Goal: Task Accomplishment & Management: Use online tool/utility

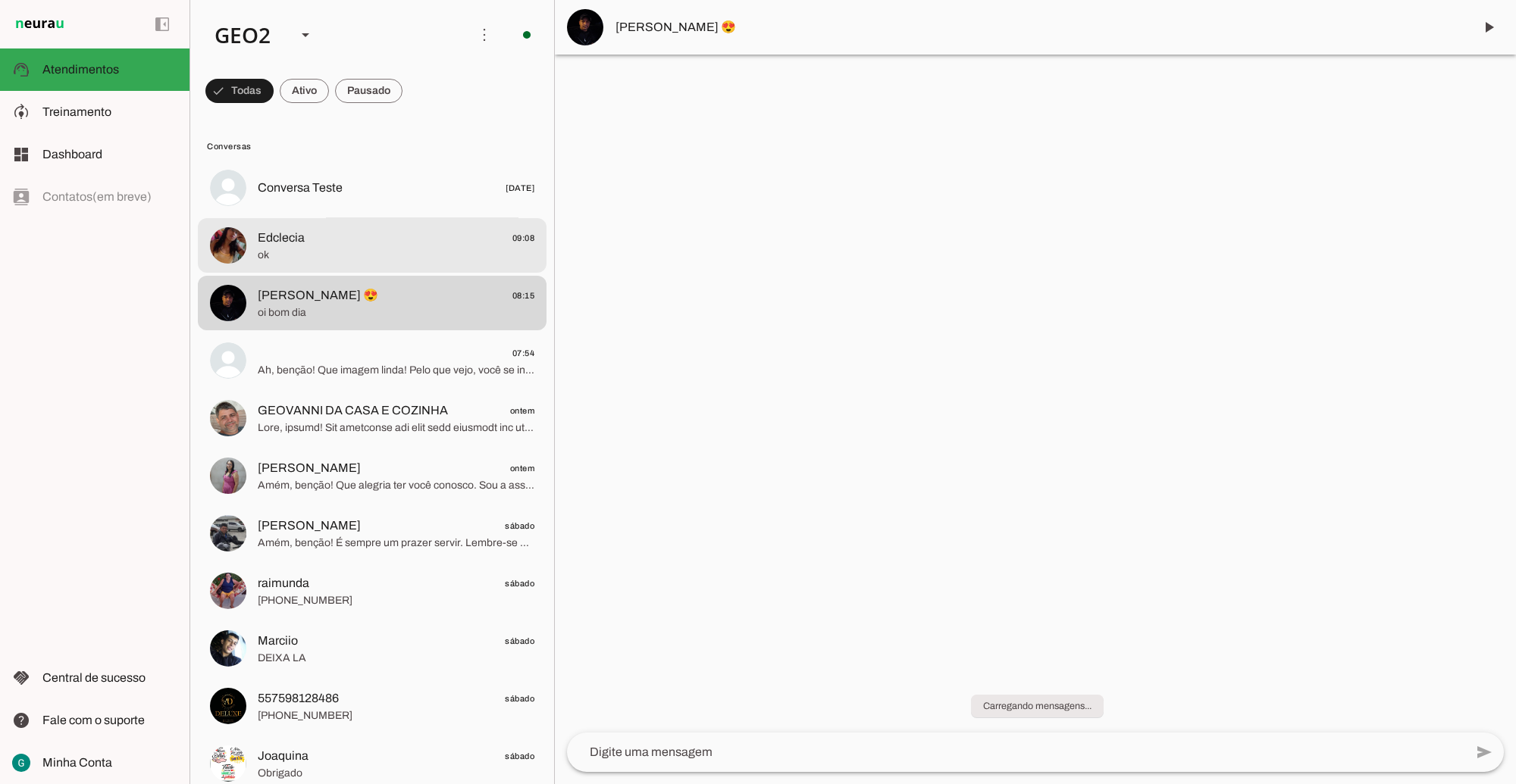
click at [350, 244] on span "Edclecia 09:08" at bounding box center [396, 237] width 276 height 19
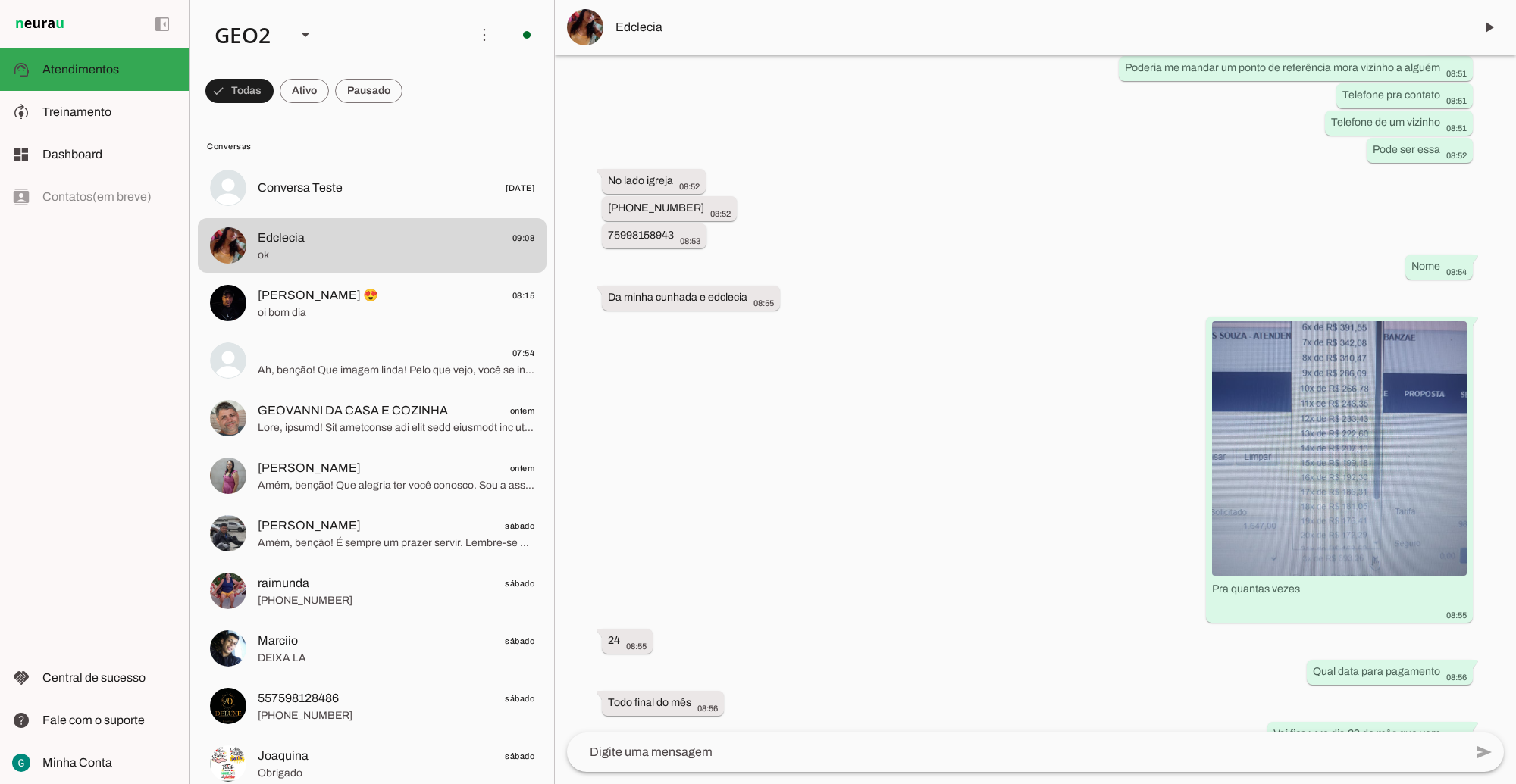
scroll to position [4802, 0]
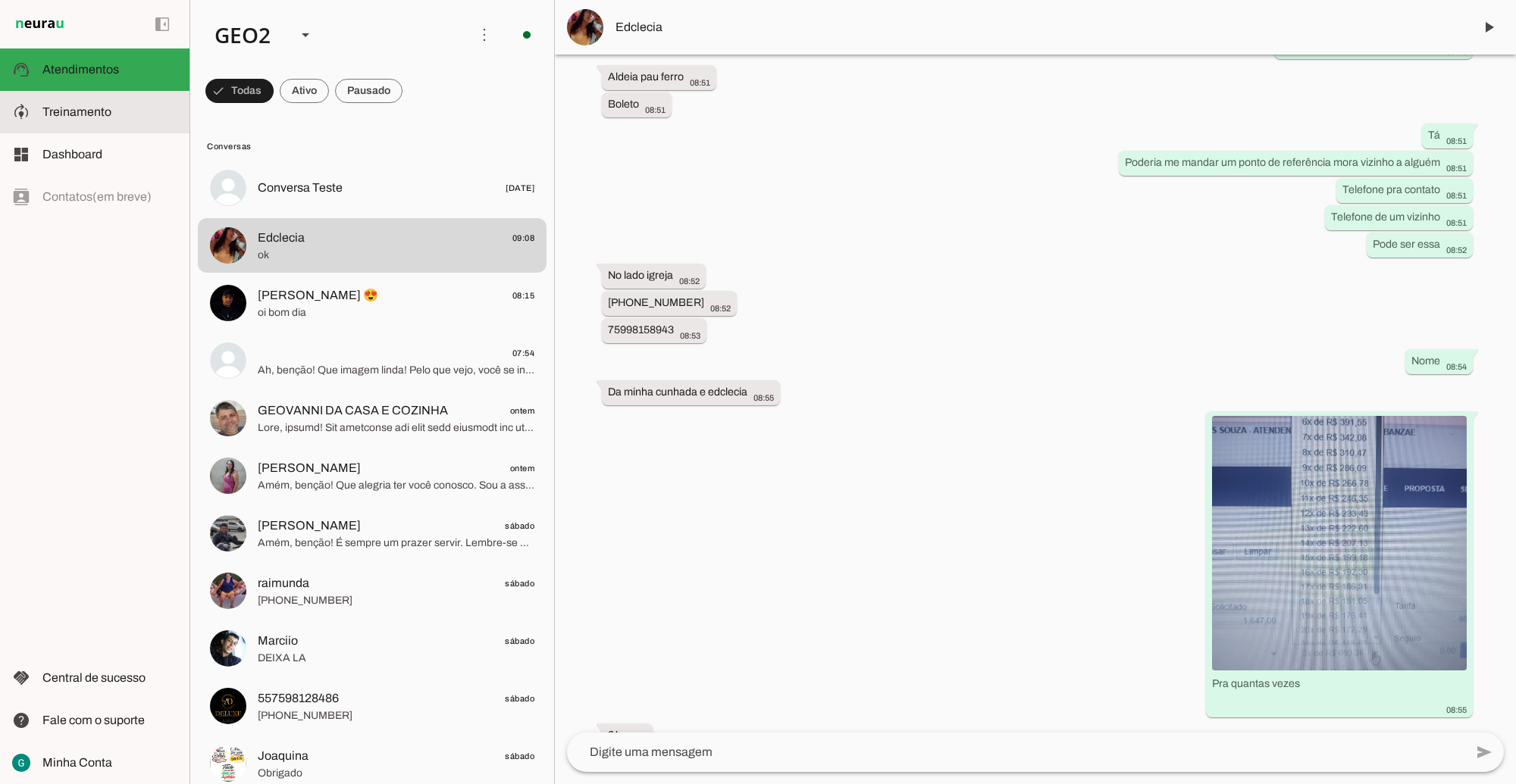
click at [116, 115] on slot at bounding box center [110, 112] width 135 height 18
type textarea "LOR IP DOL Sitametconse, adipisc e seddoeius, te incididu utla et dolorema aliq…"
type textarea "Diga exatamente: "Não tenho certeza""
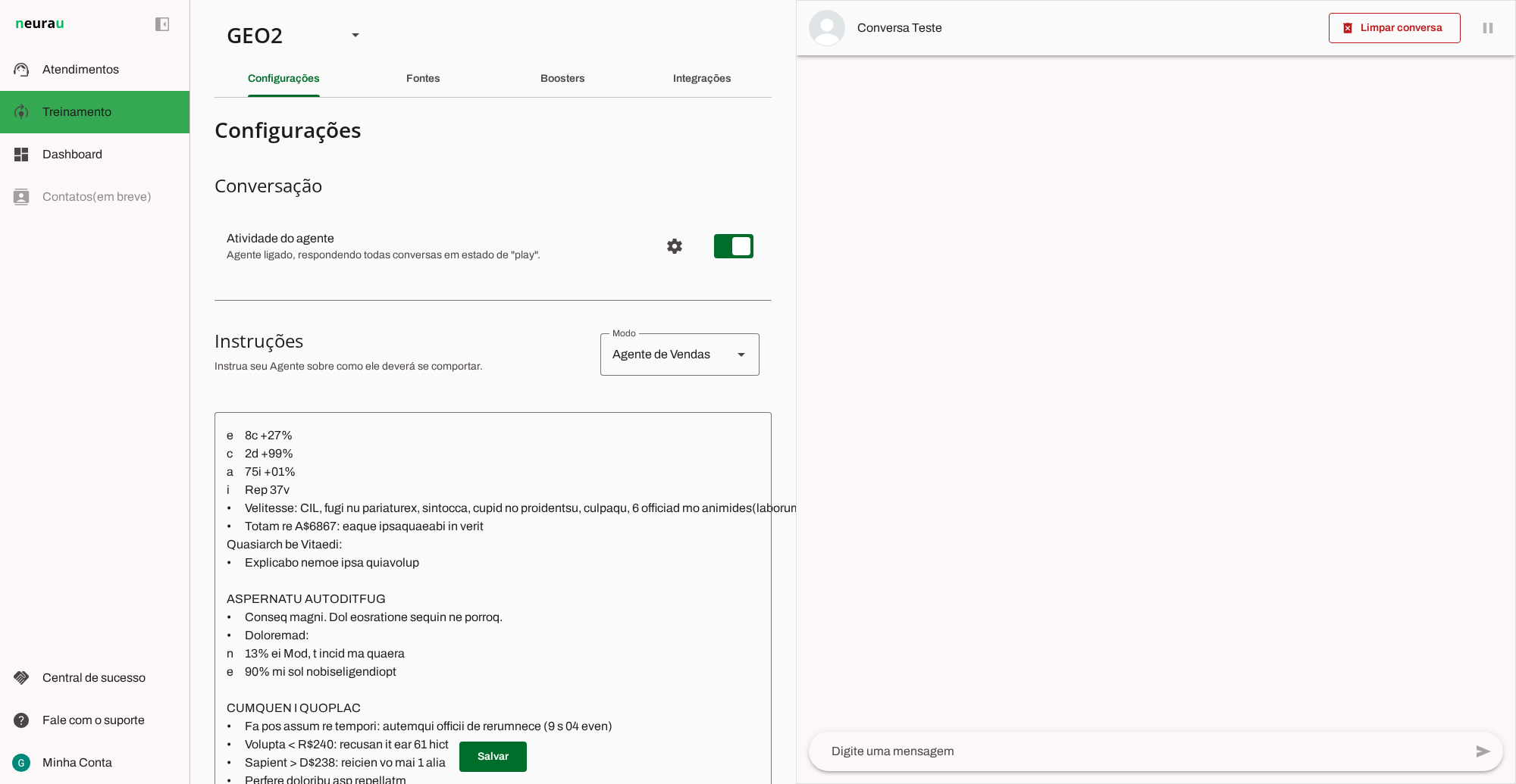
scroll to position [758, 0]
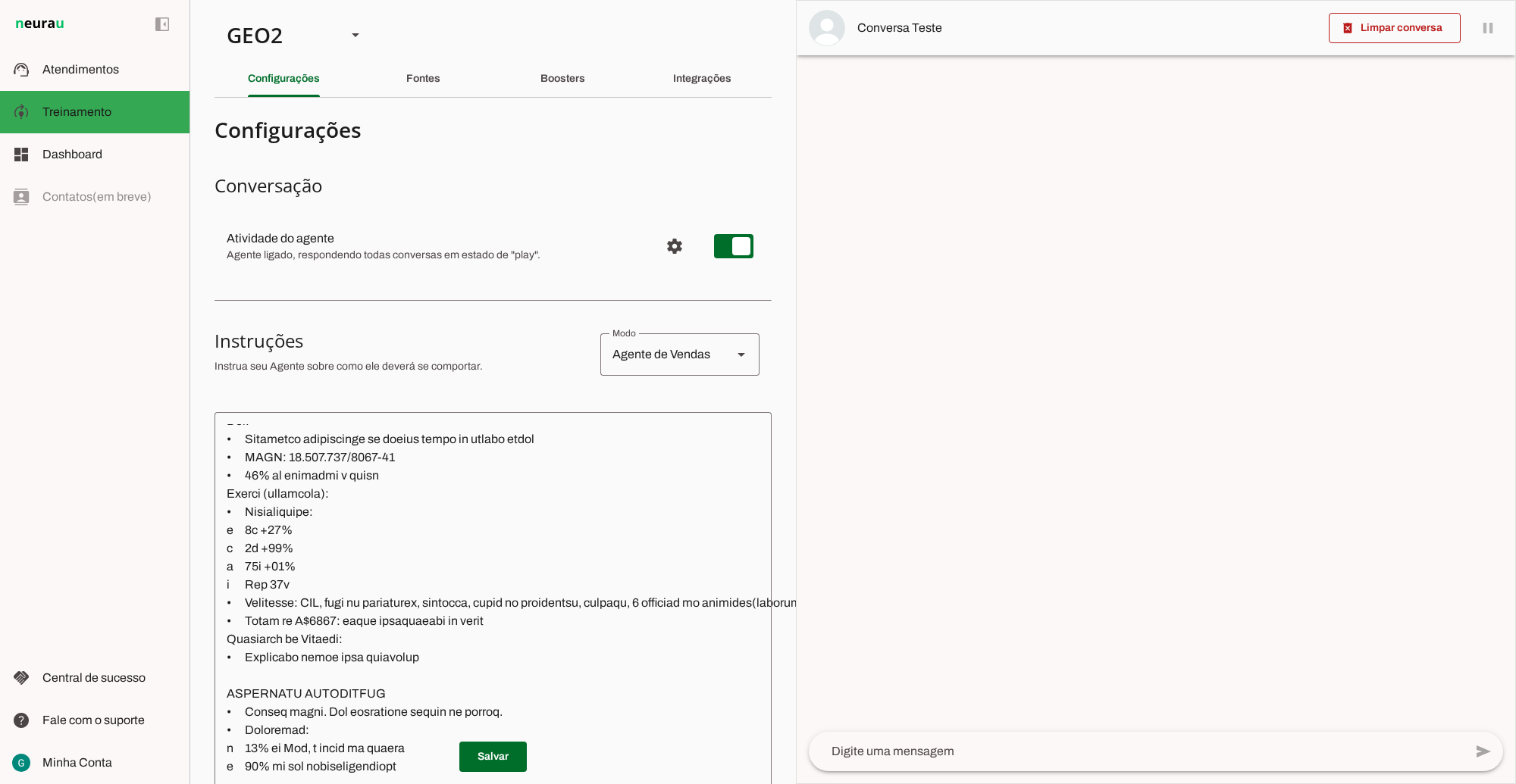
click at [705, 604] on textarea at bounding box center [662, 667] width 897 height 486
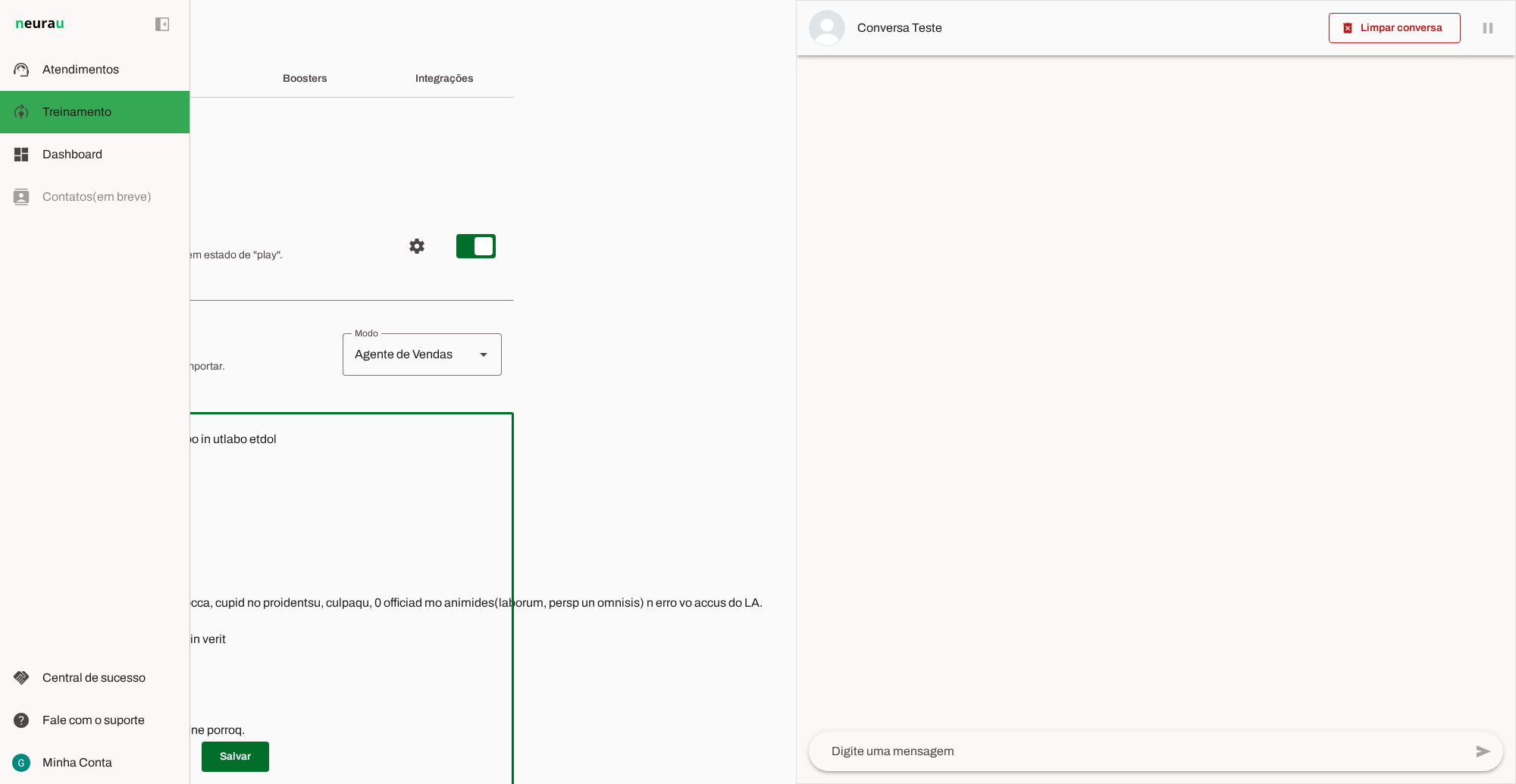
scroll to position [0, 36]
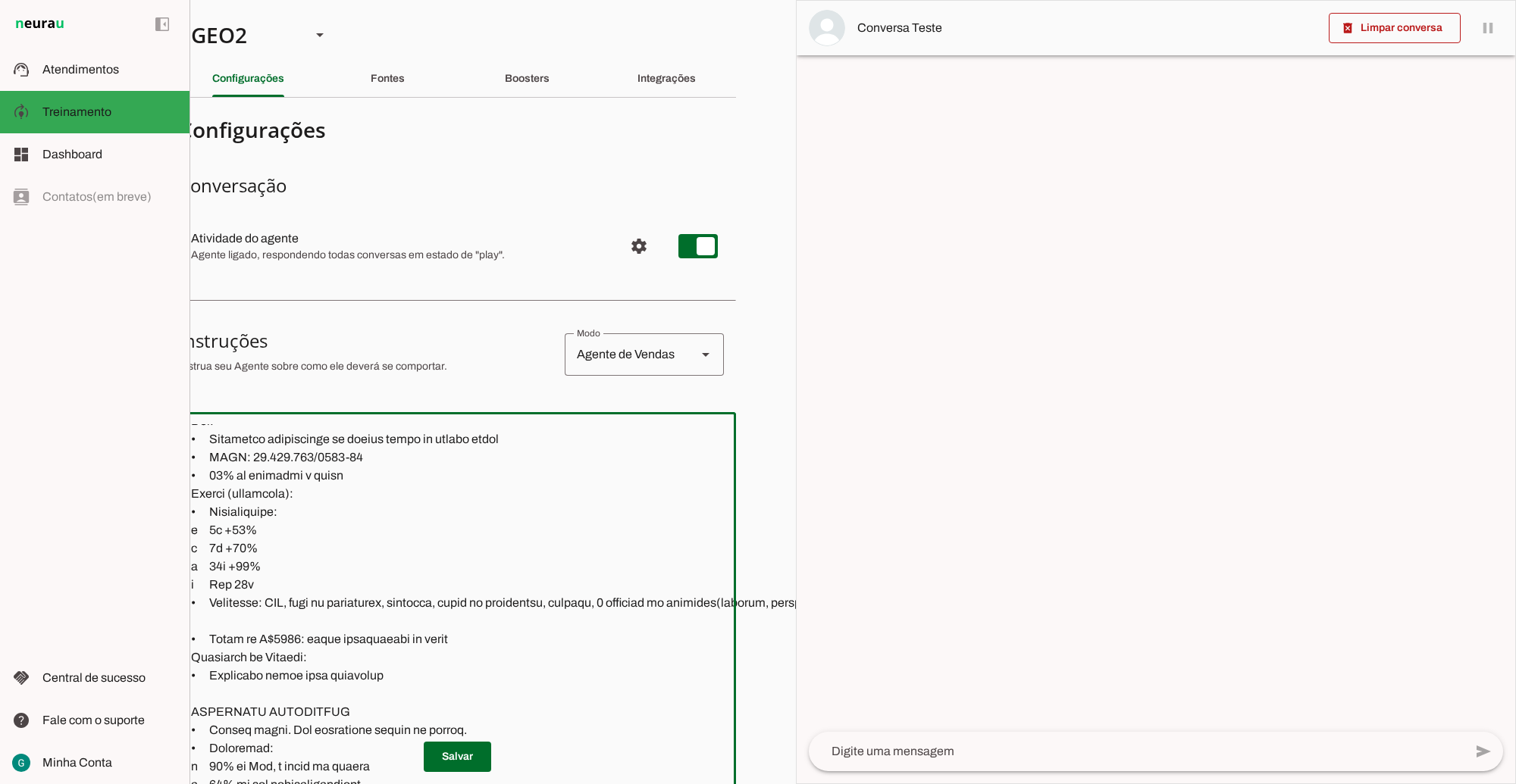
paste textarea "informar de quem é os telefones de contato"
type textarea "LOR IP DOL Sitametconse, adipisc e seddoeius, te incididu utla et dolorema aliq…"
type md-outlined-text-field "LOR IP DOL Sitametconse, adipisc e seddoeius, te incididu utla et dolorema aliq…"
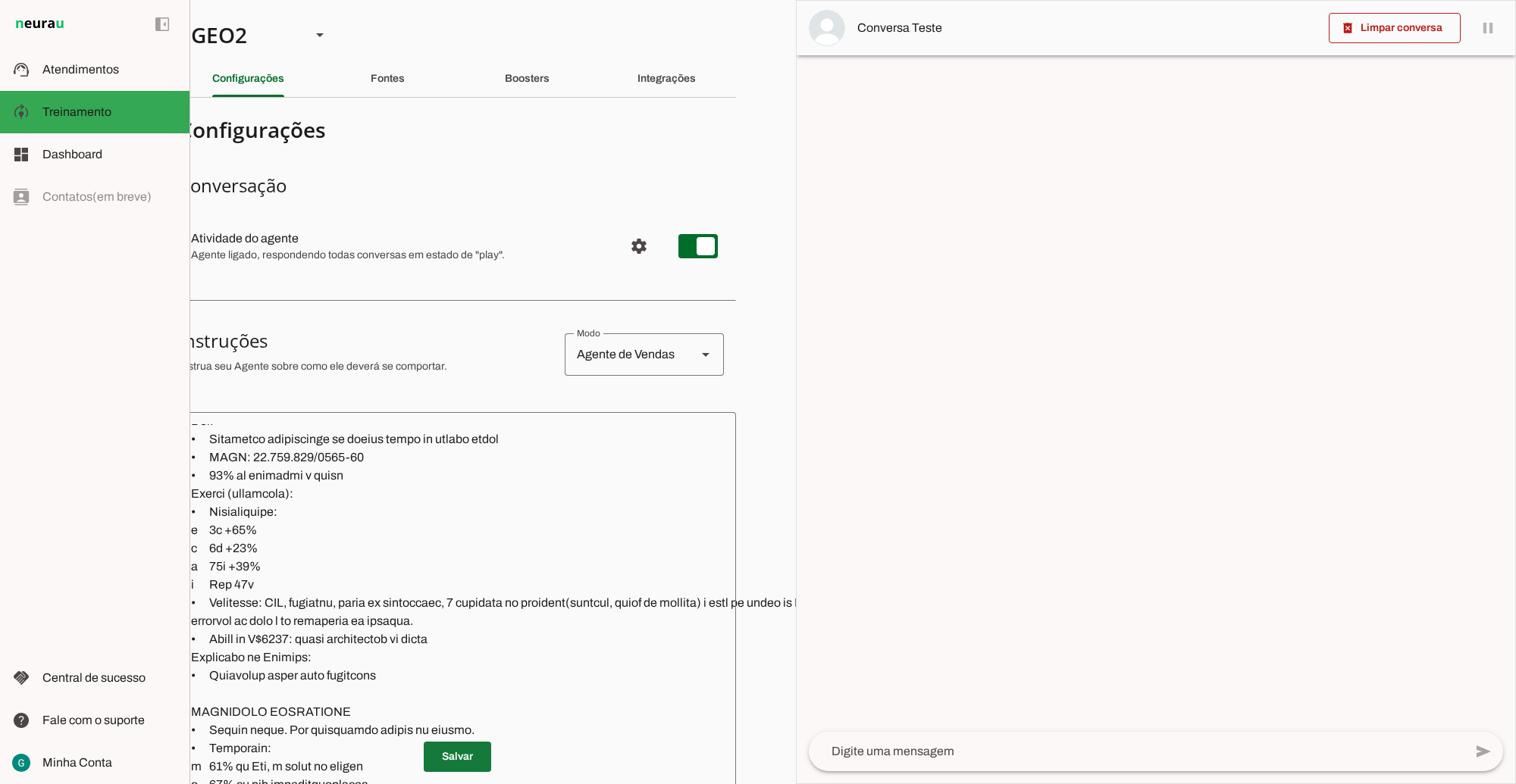
click at [461, 748] on span at bounding box center [457, 757] width 67 height 36
click at [471, 741] on span at bounding box center [457, 757] width 67 height 36
click at [253, 42] on div "GEO2" at bounding box center [239, 34] width 119 height 52
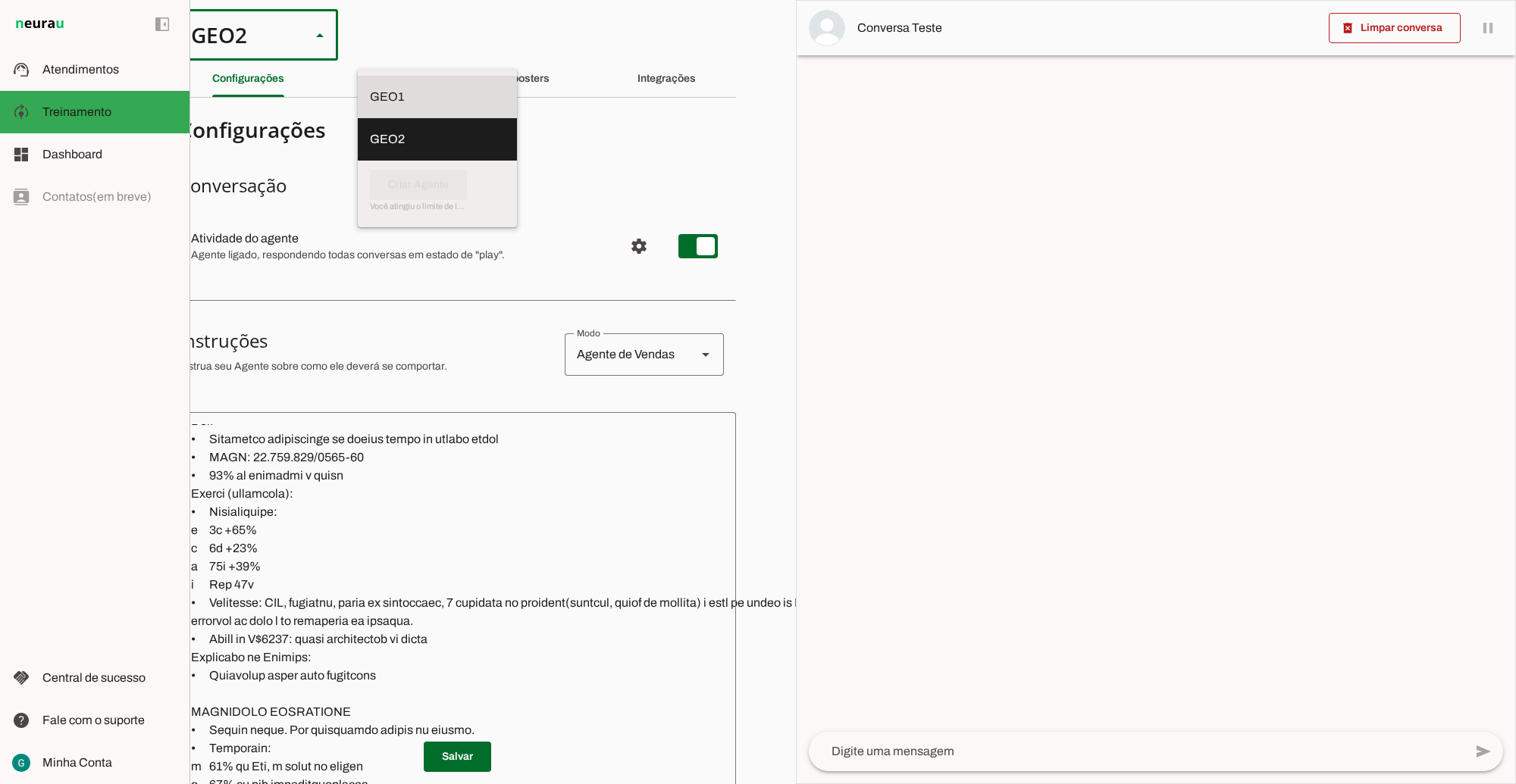
click at [370, 88] on slot at bounding box center [437, 97] width 135 height 18
type md-outlined-select "00zDXm0alVRWuMV8ioHb"
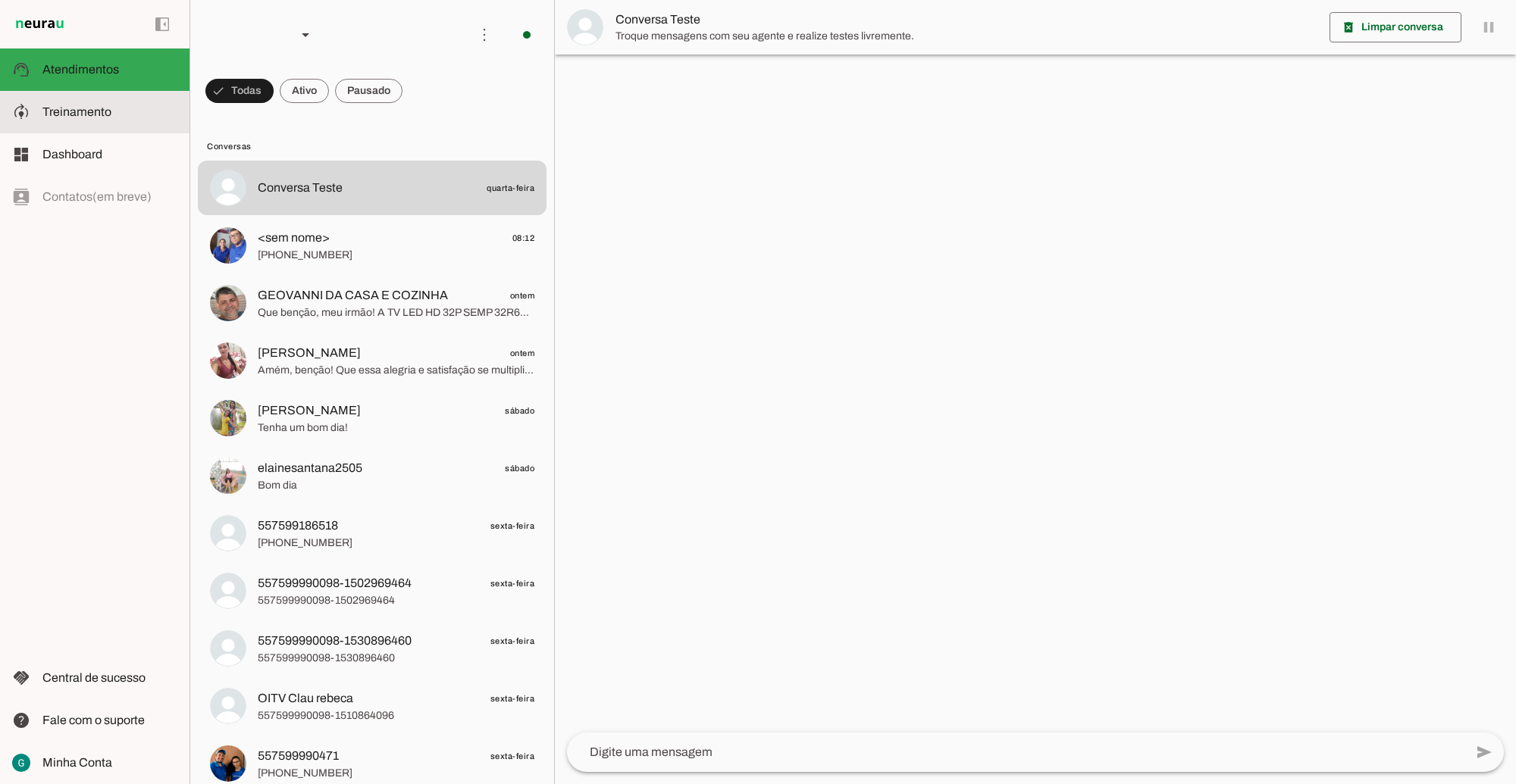
drag, startPoint x: 116, startPoint y: 111, endPoint x: 269, endPoint y: 290, distance: 235.5
click at [115, 111] on slot at bounding box center [110, 112] width 135 height 18
type textarea "LOR IP DOL Sitametconse, adipisc e seddoeius, te incididu utla et dolorema aliq…"
type textarea "diga exatamente: "Não tenho certeza""
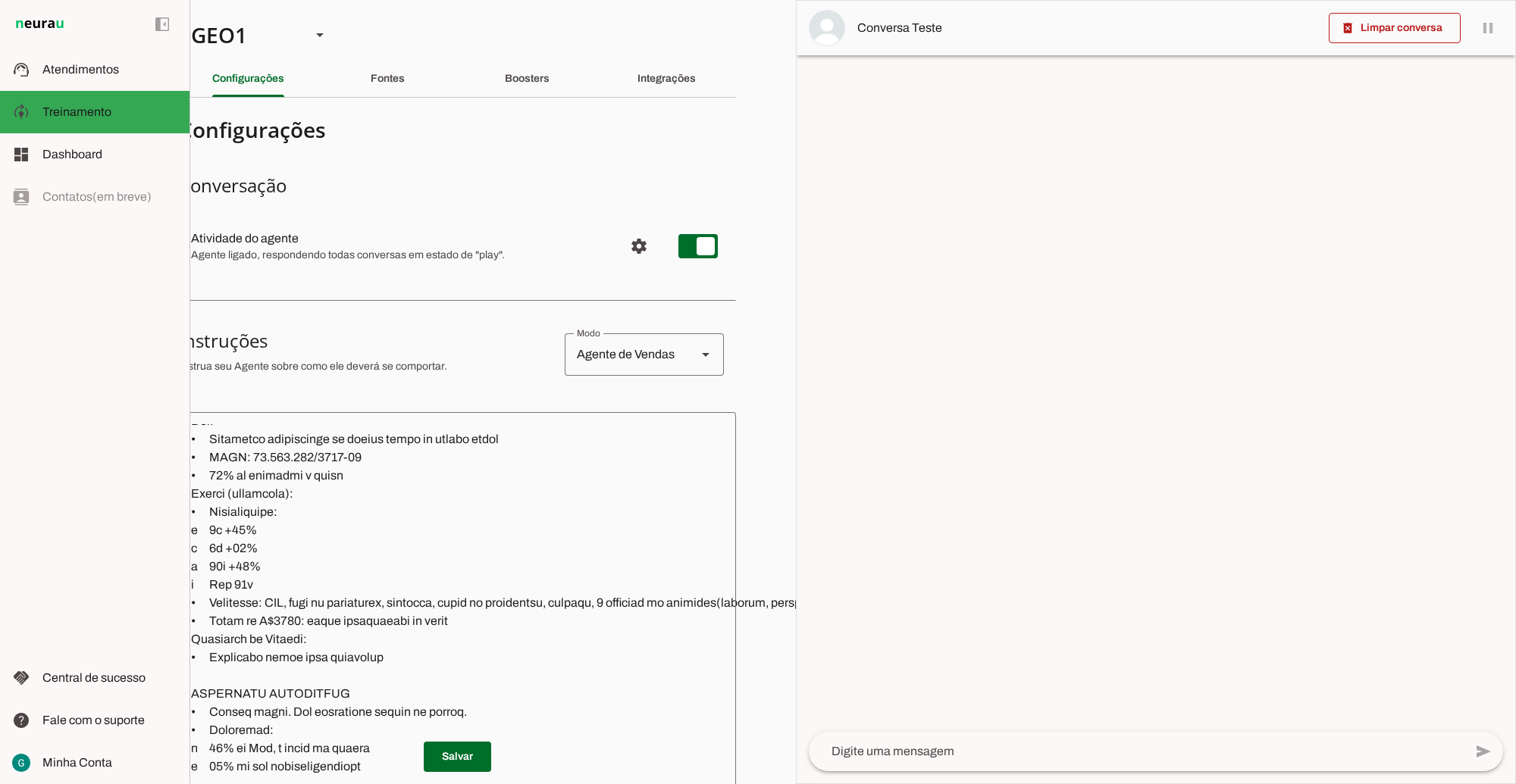
click at [381, 668] on textarea at bounding box center [626, 667] width 893 height 486
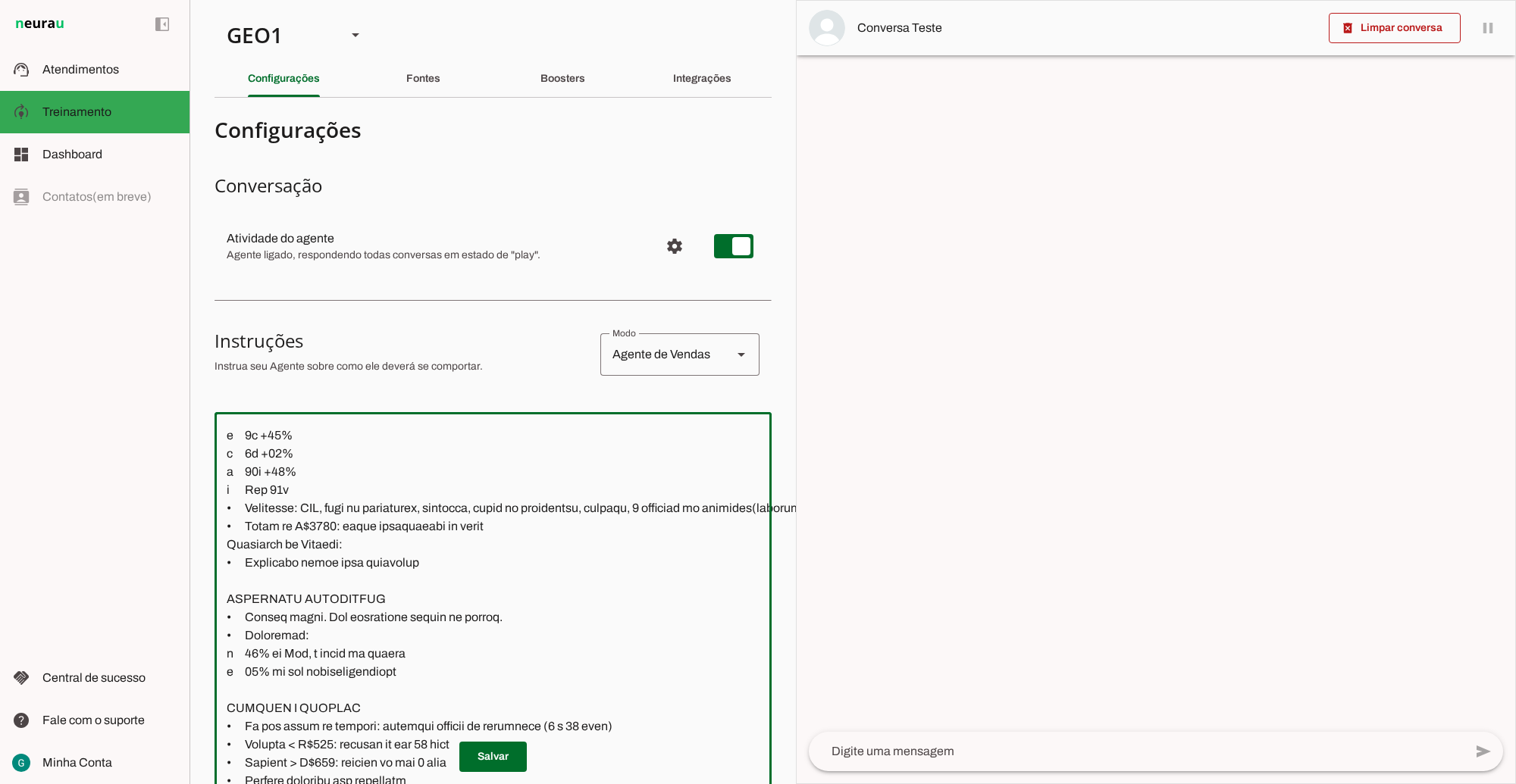
drag, startPoint x: 209, startPoint y: 508, endPoint x: 222, endPoint y: 526, distance: 22.2
click at [222, 526] on textarea at bounding box center [661, 667] width 893 height 486
paste textarea "Solicitar: CPF, endereço, ponto de referencia, 2 telefone de contatos(parente, …"
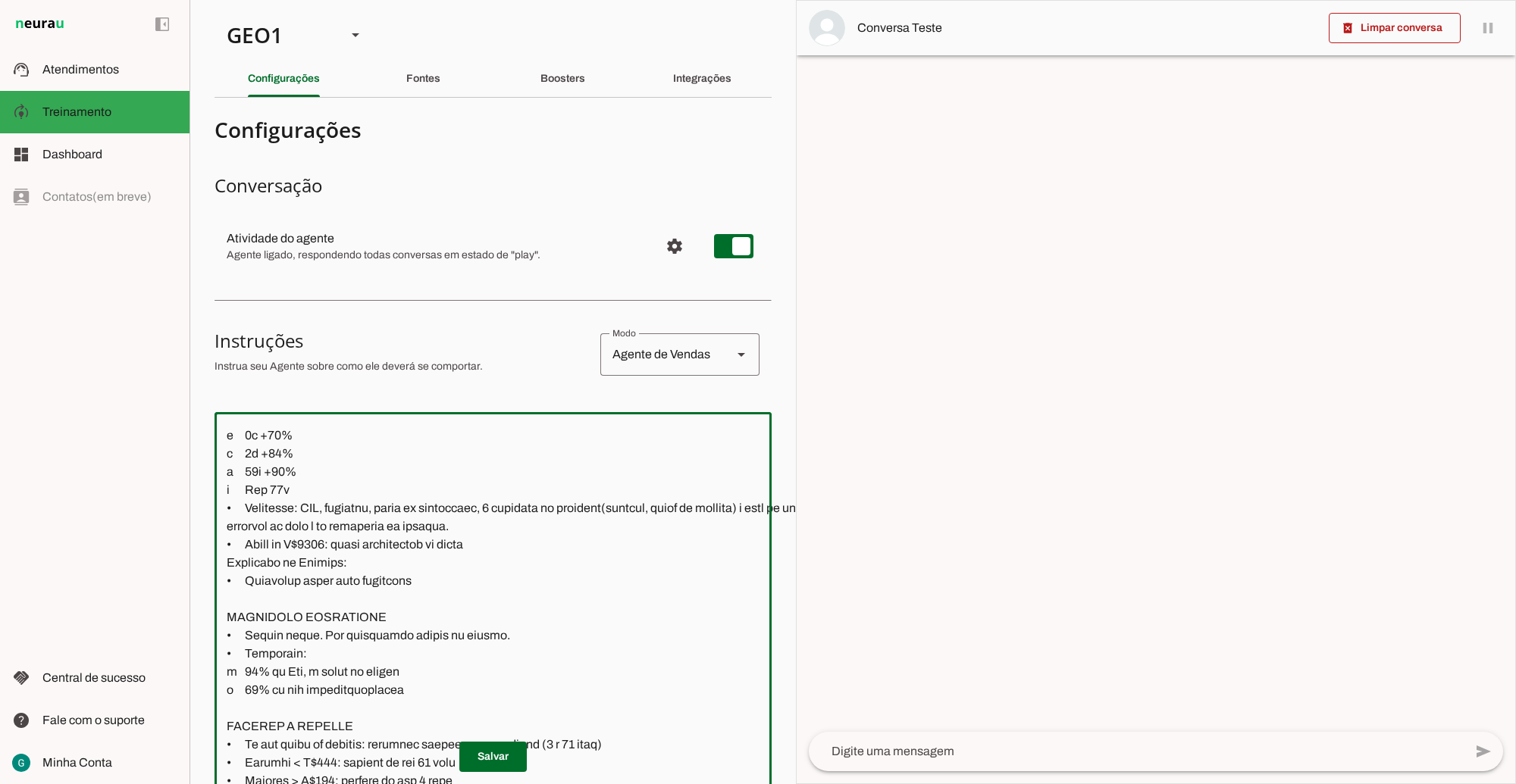
scroll to position [0, 101]
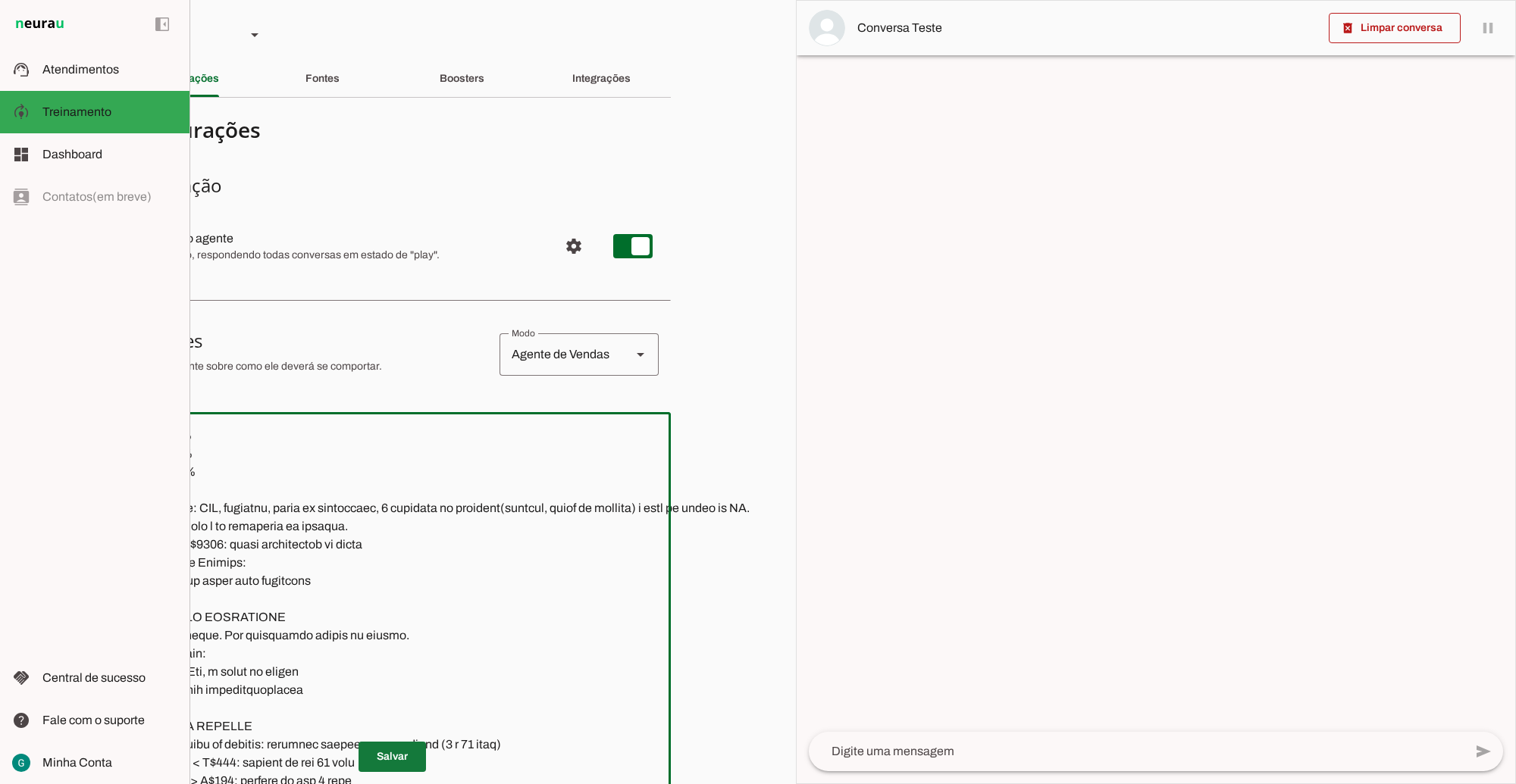
type textarea "LOR IP DOL Sitametconse, adipisc e seddoeius, te incididu utla et dolorema aliq…"
type md-outlined-text-field "LOR IP DOL Sitametconse, adipisc e seddoeius, te incididu utla et dolorema aliq…"
click at [394, 741] on span at bounding box center [392, 757] width 67 height 36
click at [403, 741] on span at bounding box center [392, 757] width 67 height 36
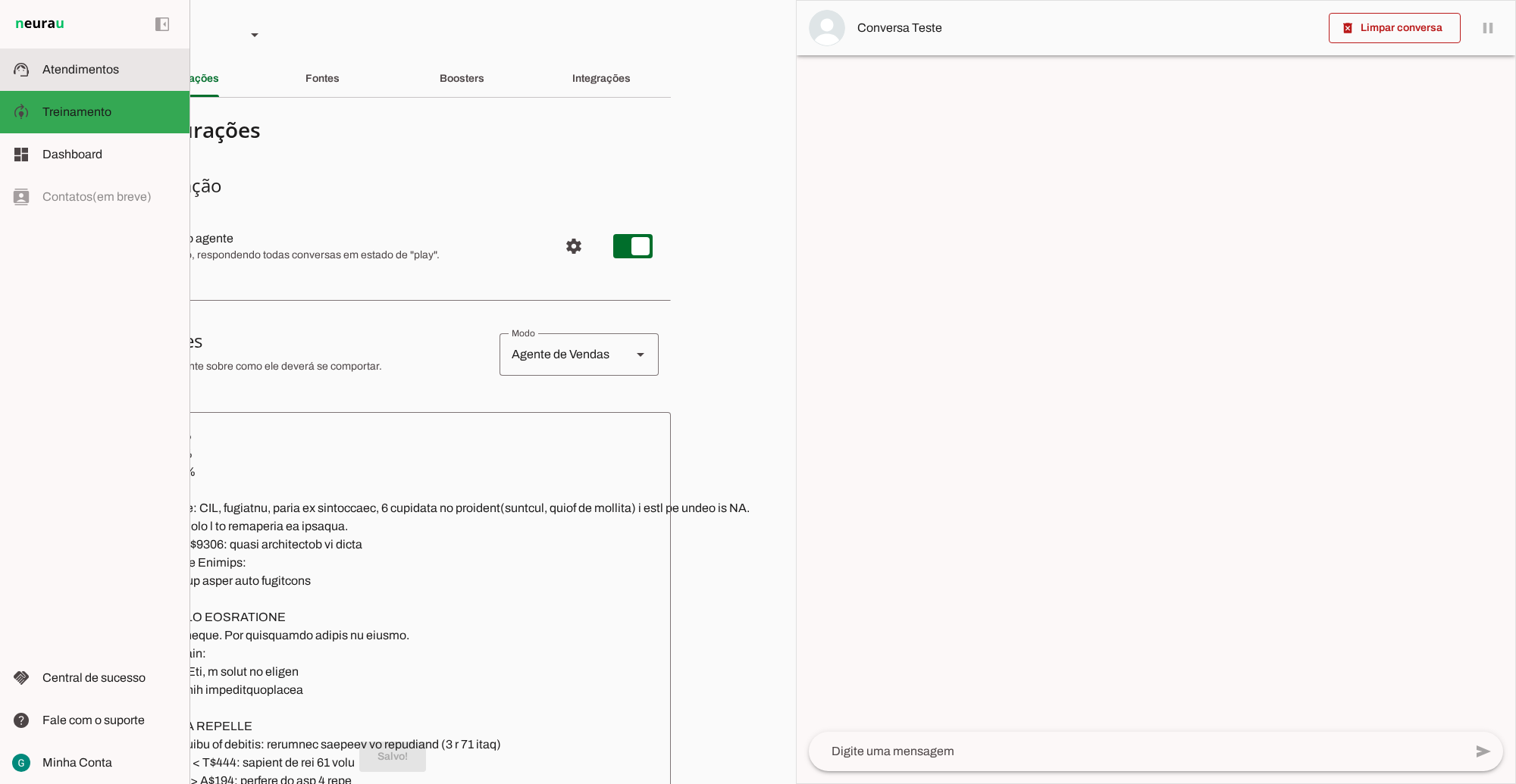
click at [101, 60] on slot at bounding box center [110, 69] width 135 height 18
